Goal: Information Seeking & Learning: Check status

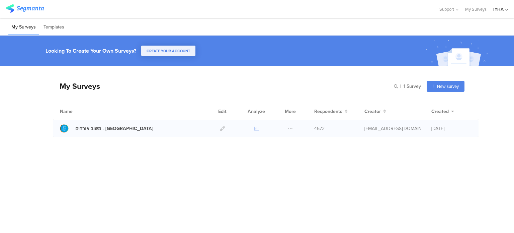
click at [254, 129] on icon at bounding box center [256, 128] width 5 height 5
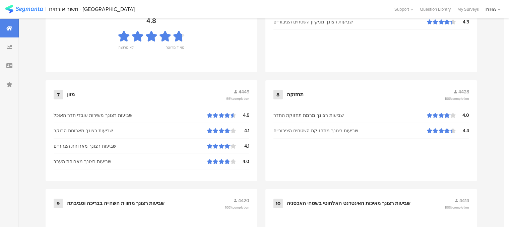
scroll to position [753, 0]
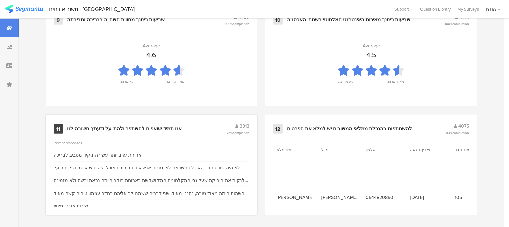
click at [141, 126] on div "אנו תמיד שואפים להשתפר ולהתייעל ודעתך חשובה לנו" at bounding box center [124, 129] width 115 height 7
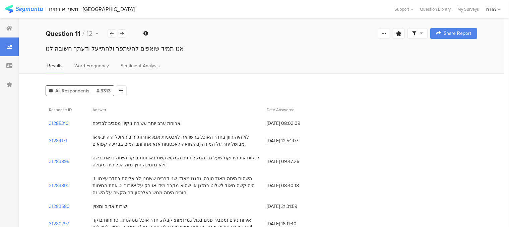
click at [61, 123] on section "31285310" at bounding box center [59, 123] width 20 height 7
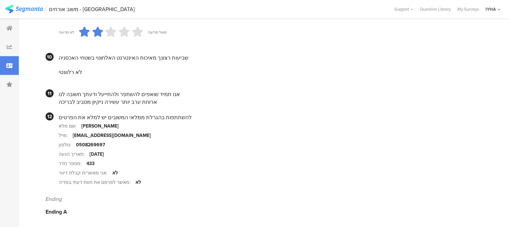
scroll to position [658, 0]
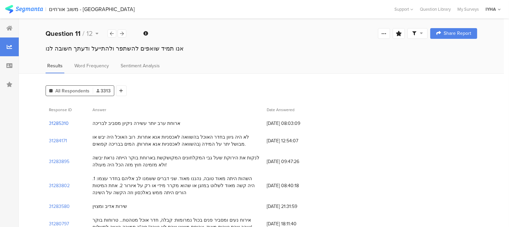
click at [62, 123] on section "31285310" at bounding box center [59, 123] width 20 height 7
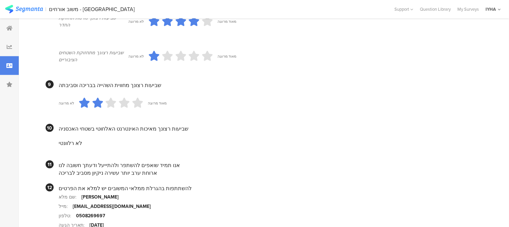
scroll to position [569, 0]
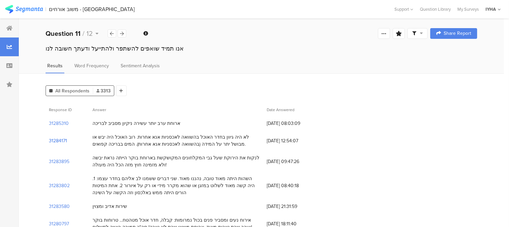
click at [59, 141] on section "31284171" at bounding box center [58, 140] width 18 height 7
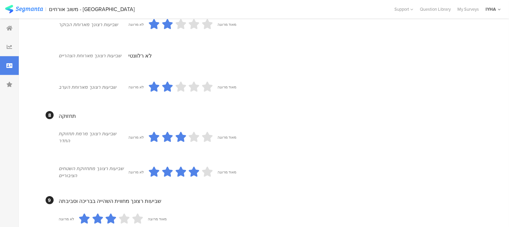
scroll to position [431, 0]
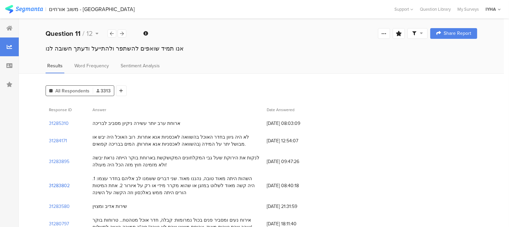
click at [63, 187] on section "31283802" at bounding box center [59, 185] width 21 height 7
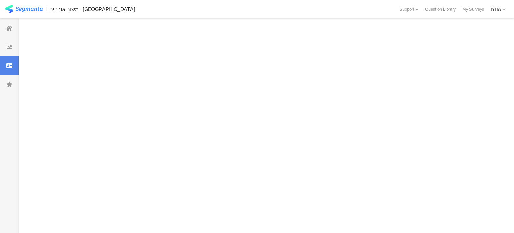
click at [63, 187] on div at bounding box center [264, 125] width 491 height 214
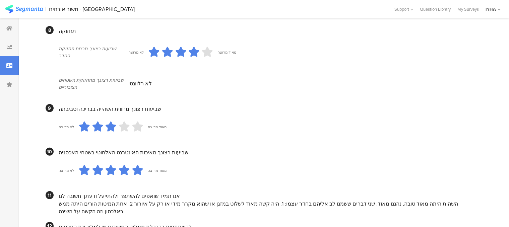
scroll to position [641, 0]
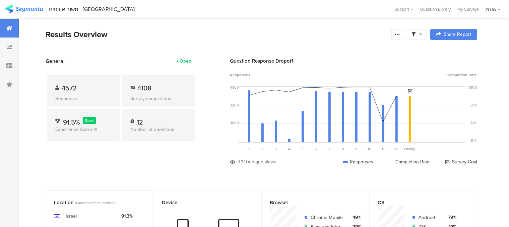
scroll to position [753, 0]
